Goal: Information Seeking & Learning: Learn about a topic

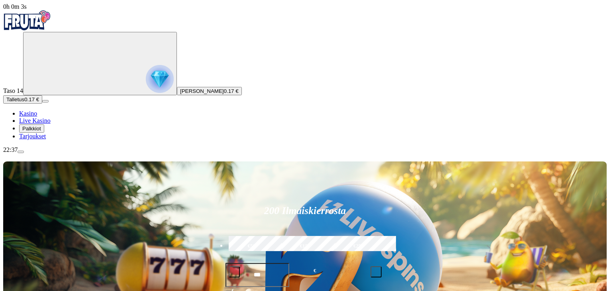
click at [24, 102] on span "Talletus" at bounding box center [15, 99] width 18 height 6
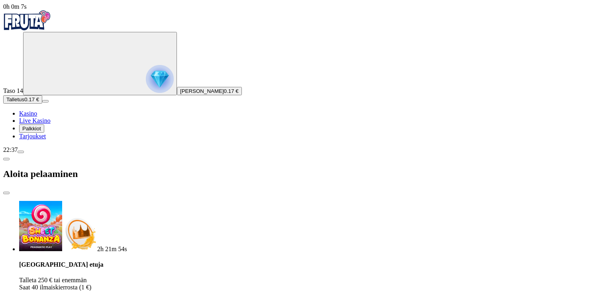
click at [41, 131] on span "Palkkiot" at bounding box center [31, 129] width 19 height 6
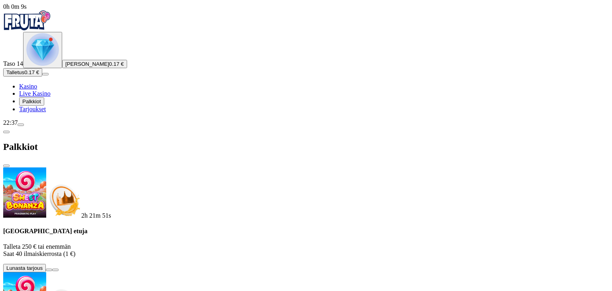
scroll to position [179, 0]
